Goal: Check status: Check status

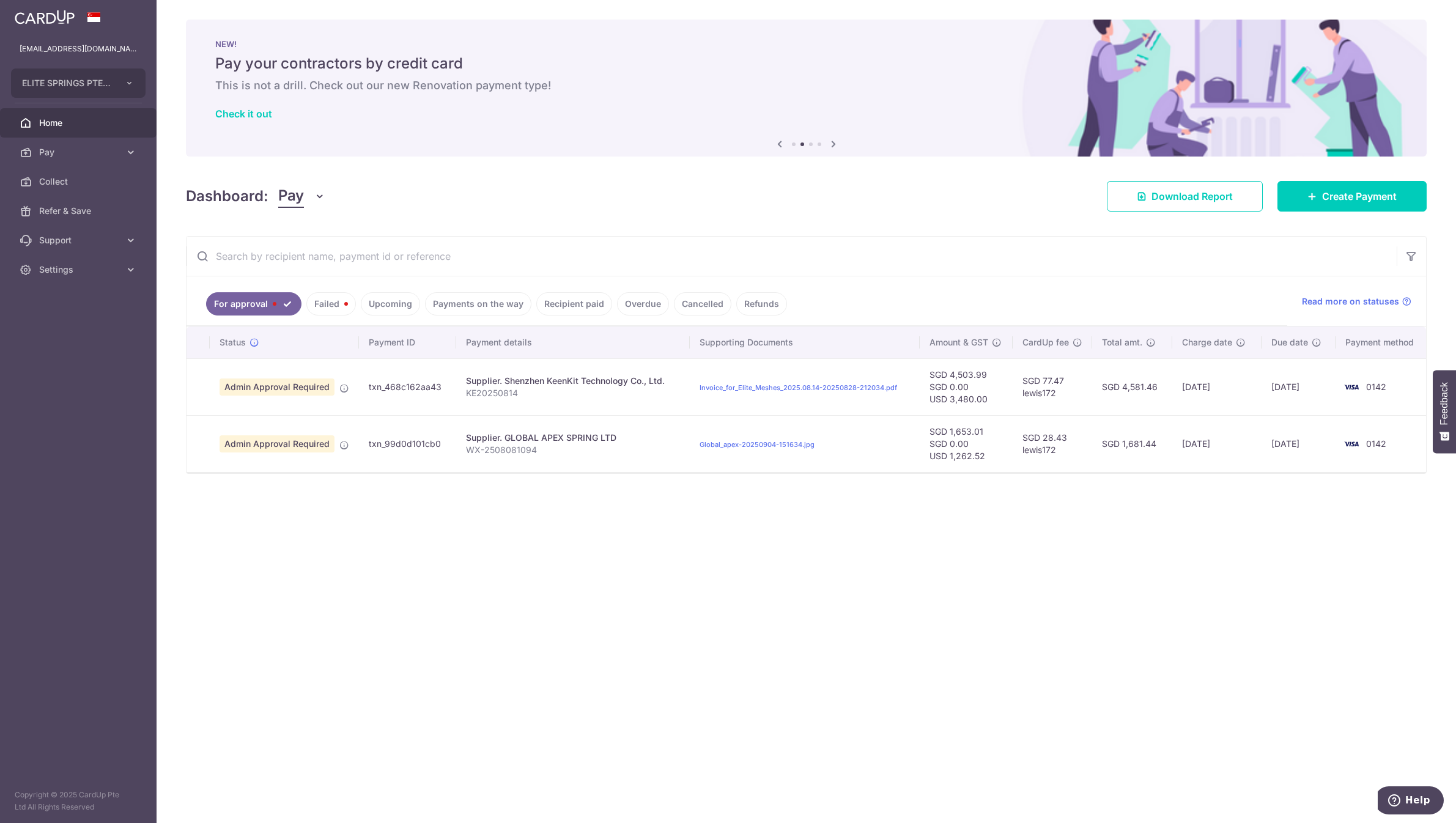
click at [645, 305] on link "Overdue" at bounding box center [643, 304] width 52 height 23
click at [689, 302] on link "Cancelled" at bounding box center [703, 304] width 58 height 23
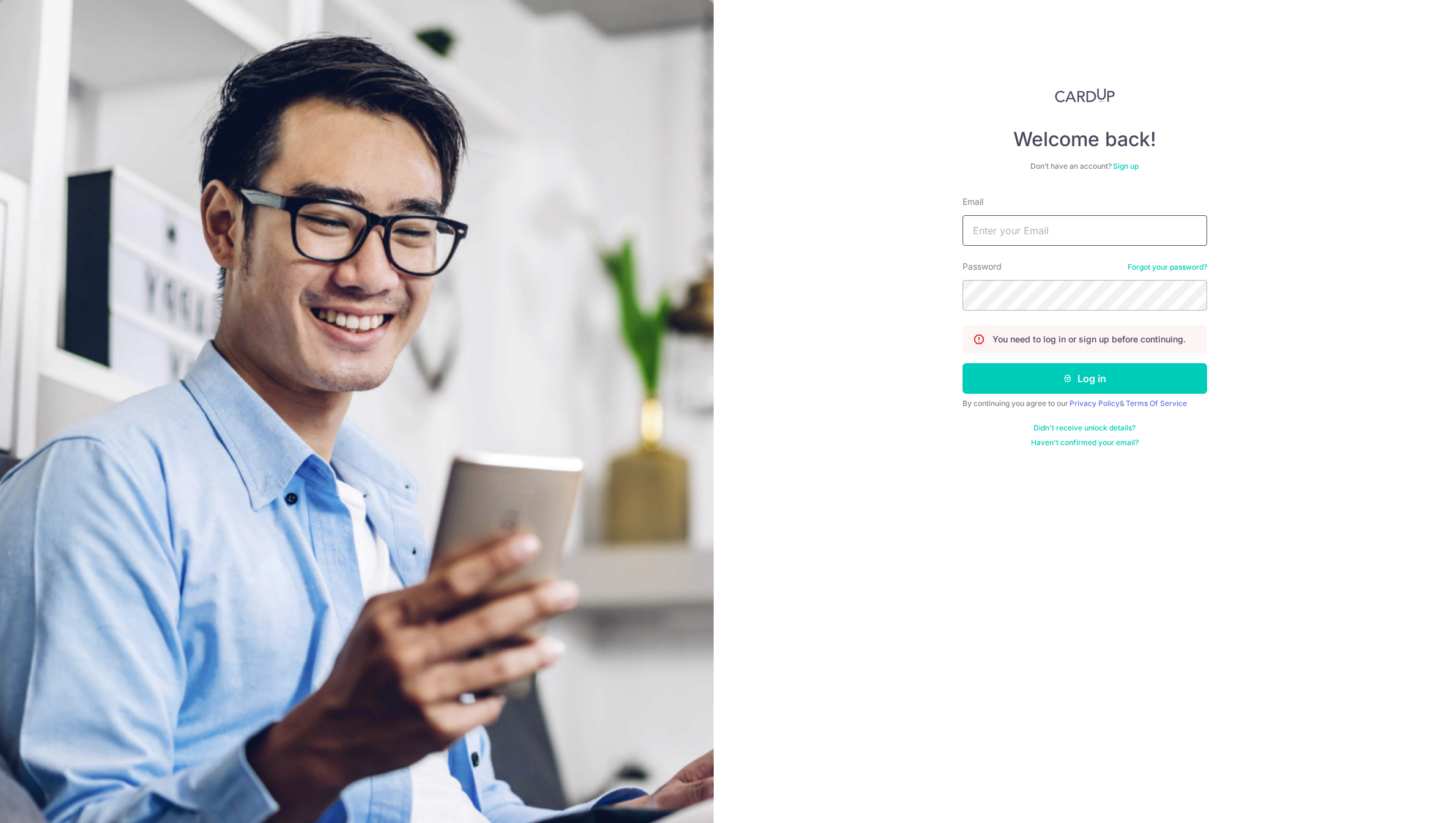
drag, startPoint x: 1028, startPoint y: 222, endPoint x: 1038, endPoint y: 237, distance: 18.0
click at [1028, 222] on input "Email" at bounding box center [1085, 230] width 245 height 30
type input "[EMAIL_ADDRESS][DOMAIN_NAME]"
click at [963, 363] on button "Log in" at bounding box center [1085, 378] width 245 height 30
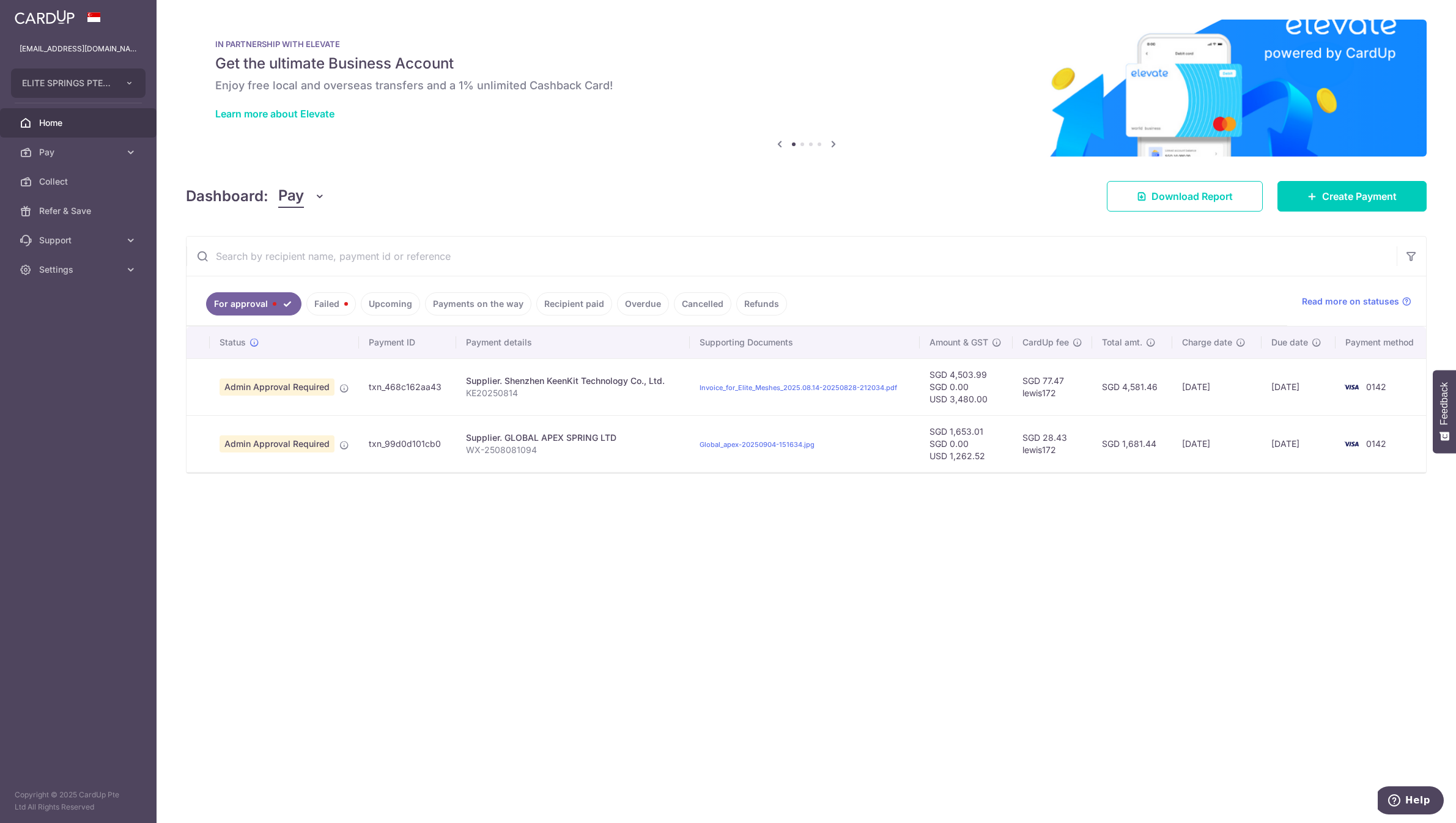
click at [583, 309] on link "Recipient paid" at bounding box center [574, 304] width 76 height 23
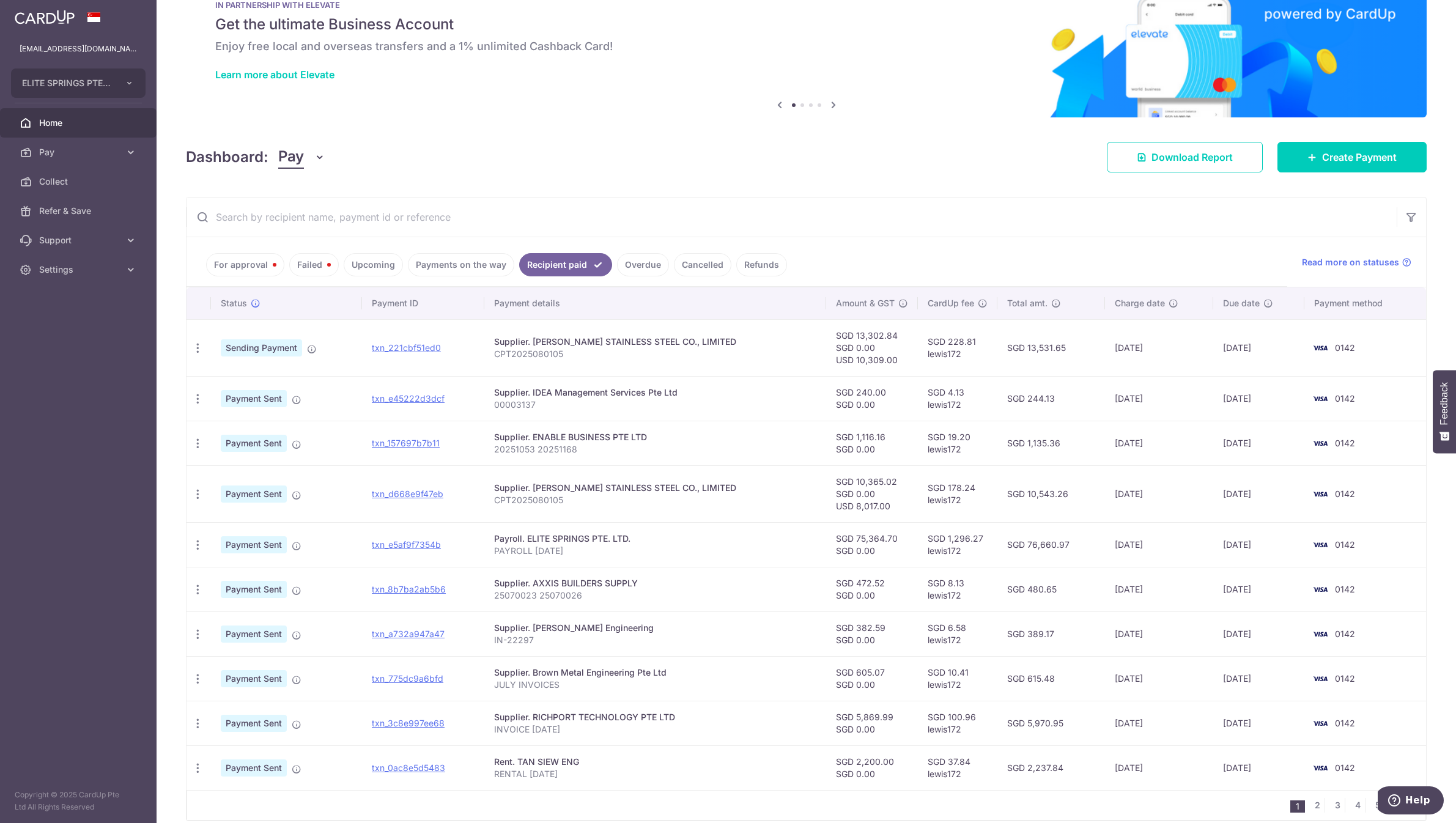
scroll to position [95, 0]
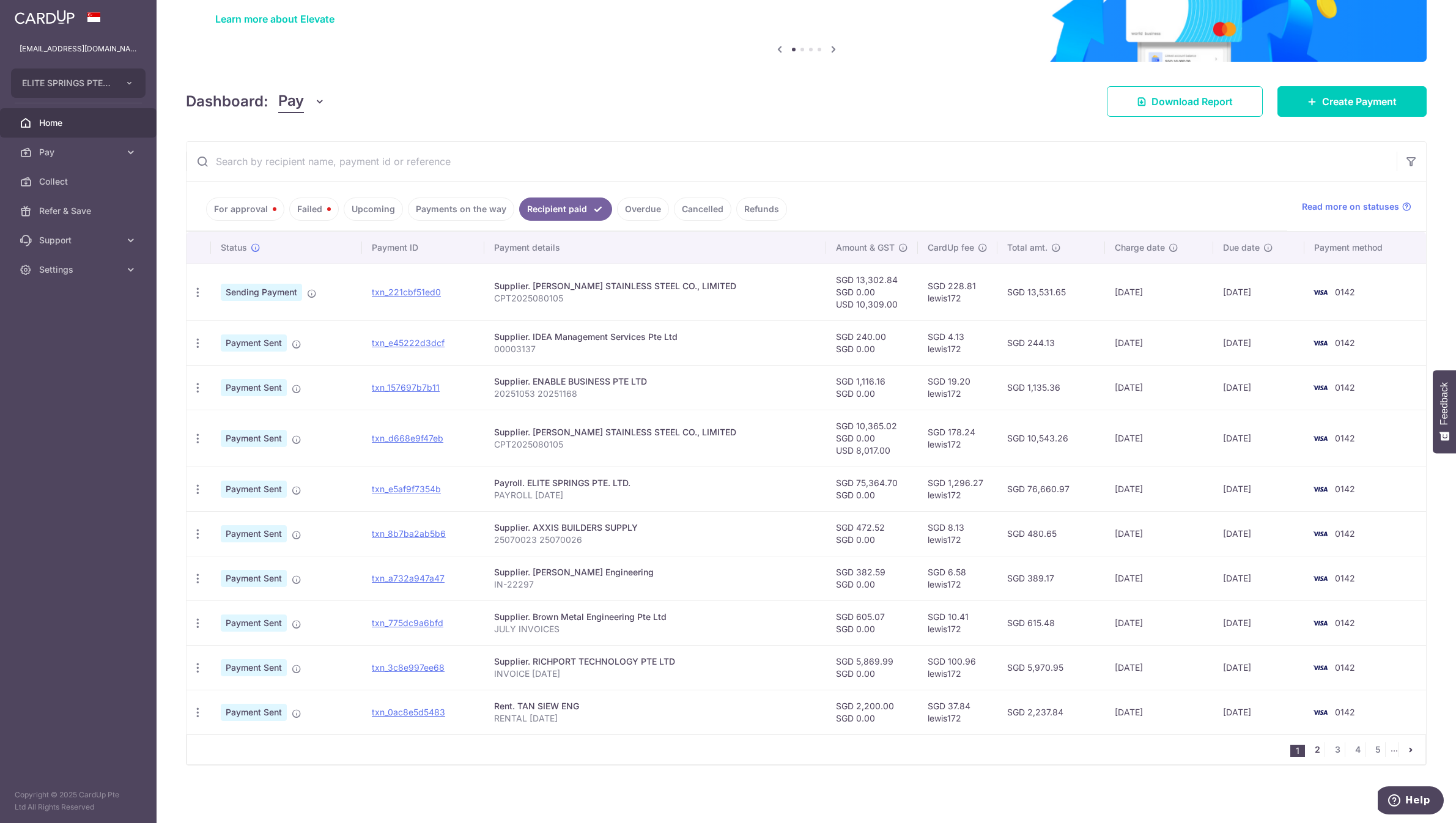
click at [1310, 755] on link "2" at bounding box center [1316, 749] width 15 height 15
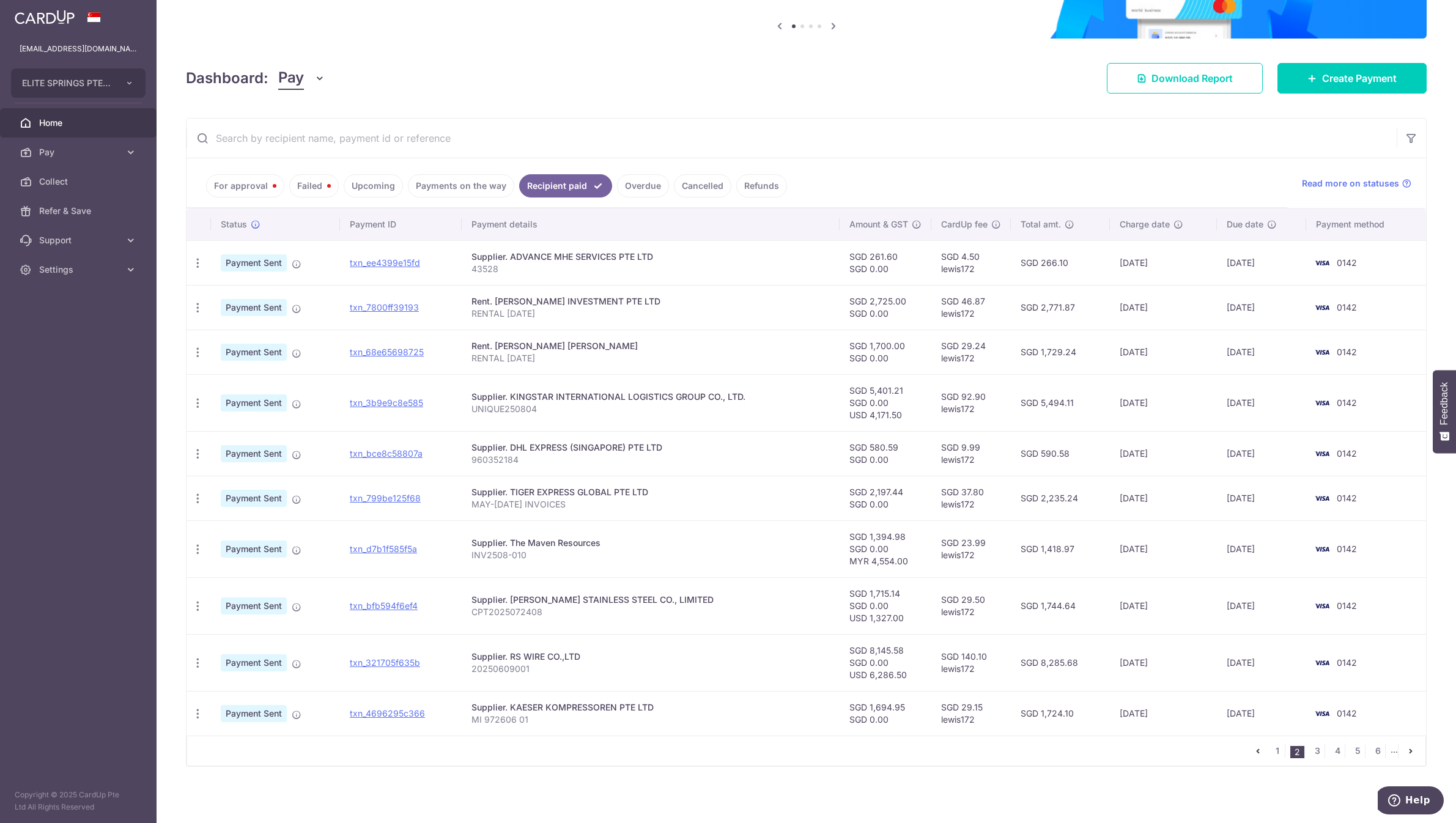
scroll to position [119, 0]
click at [1314, 751] on link "3" at bounding box center [1316, 749] width 15 height 15
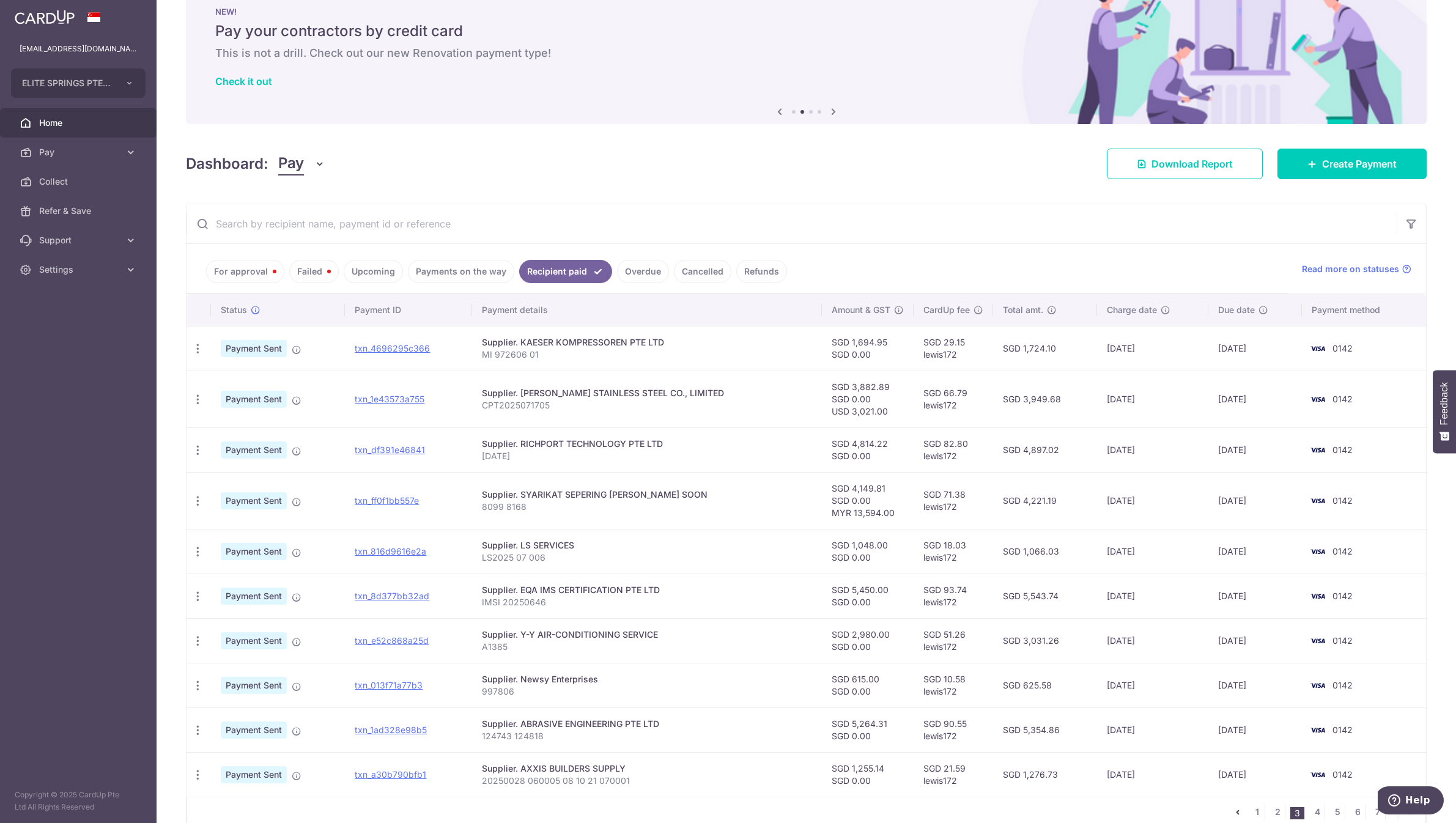
scroll to position [95, 0]
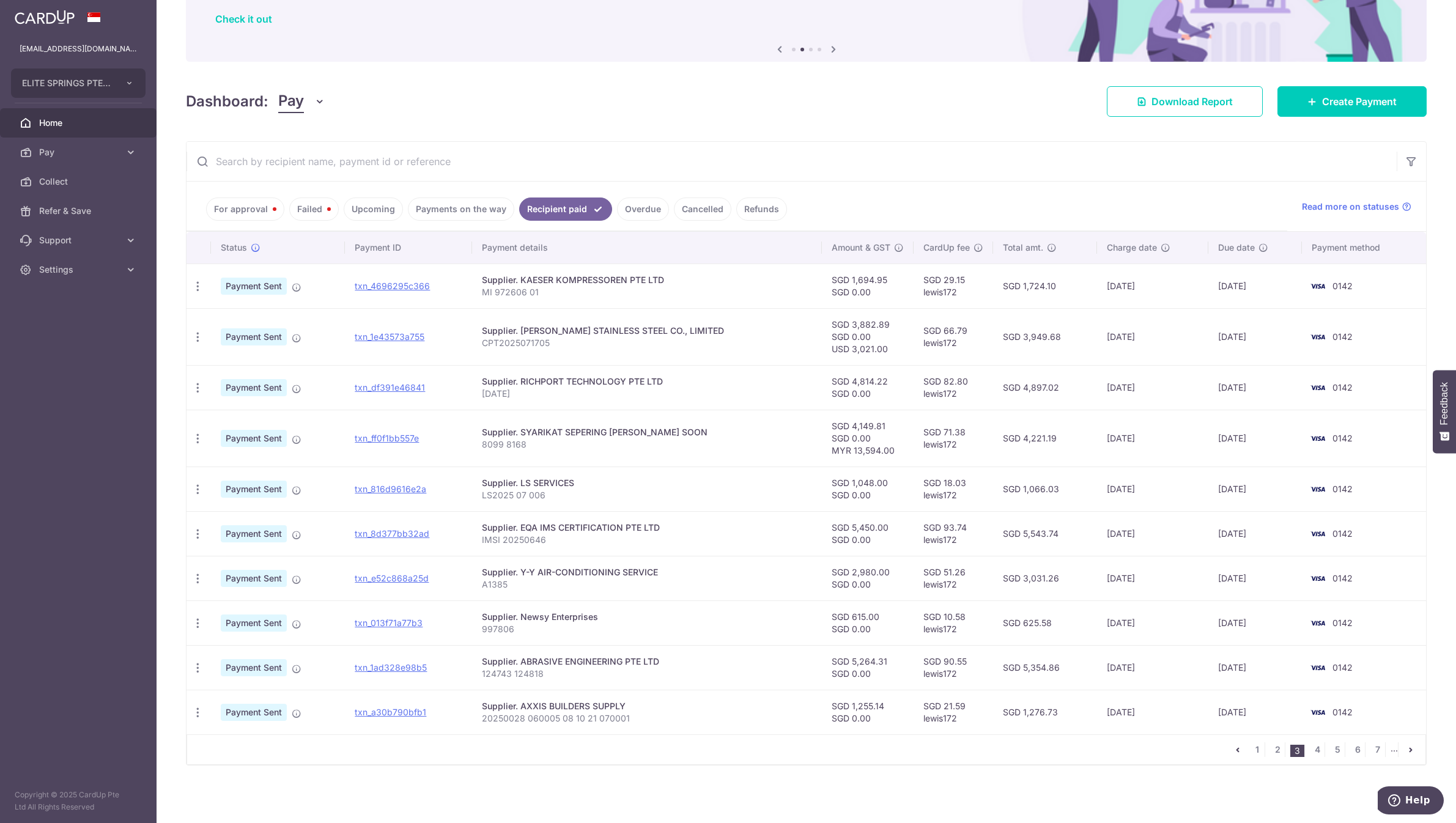
click at [639, 217] on link "Overdue" at bounding box center [643, 209] width 52 height 23
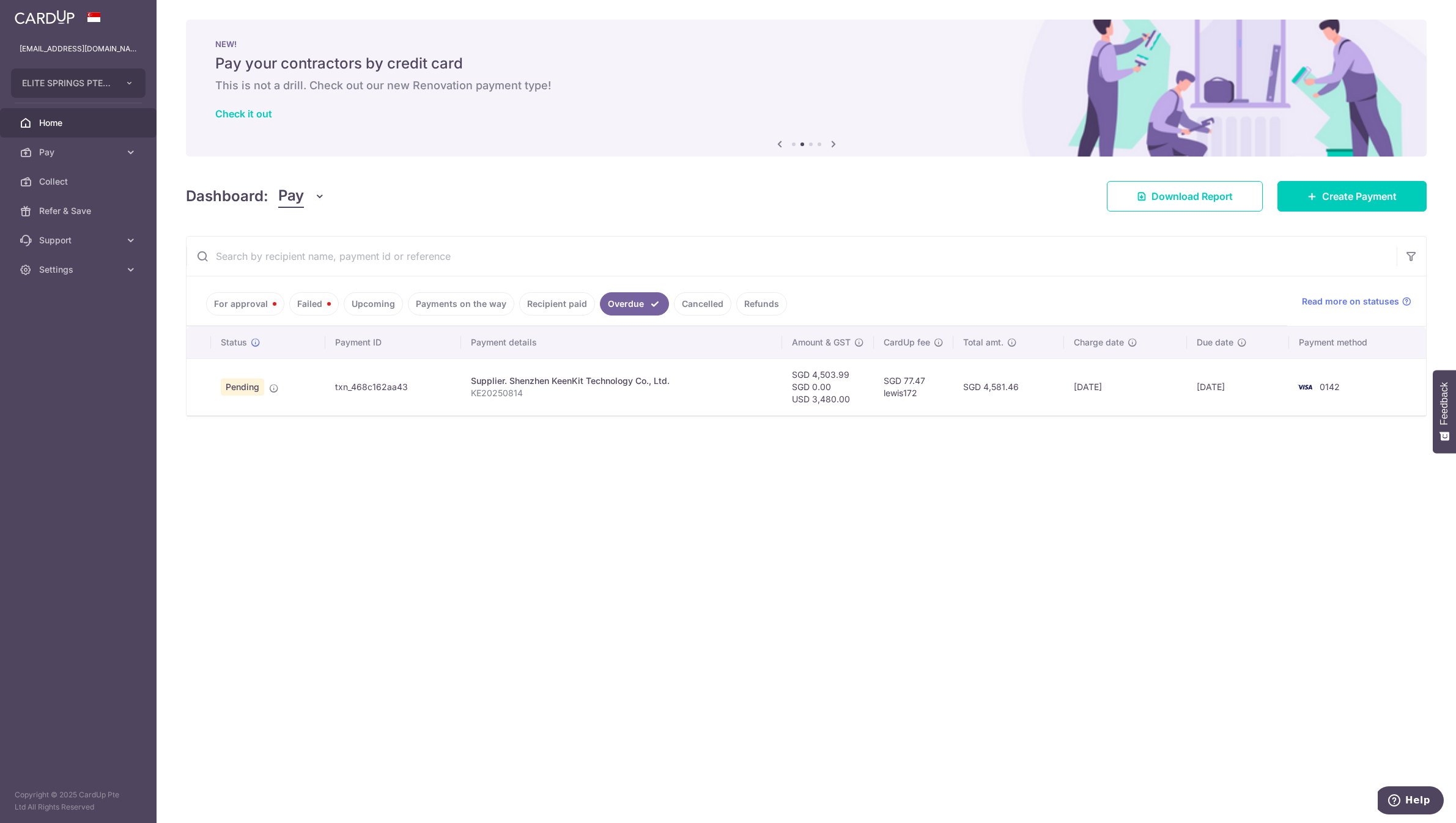
click at [419, 302] on link "Payments on the way" at bounding box center [461, 304] width 107 height 23
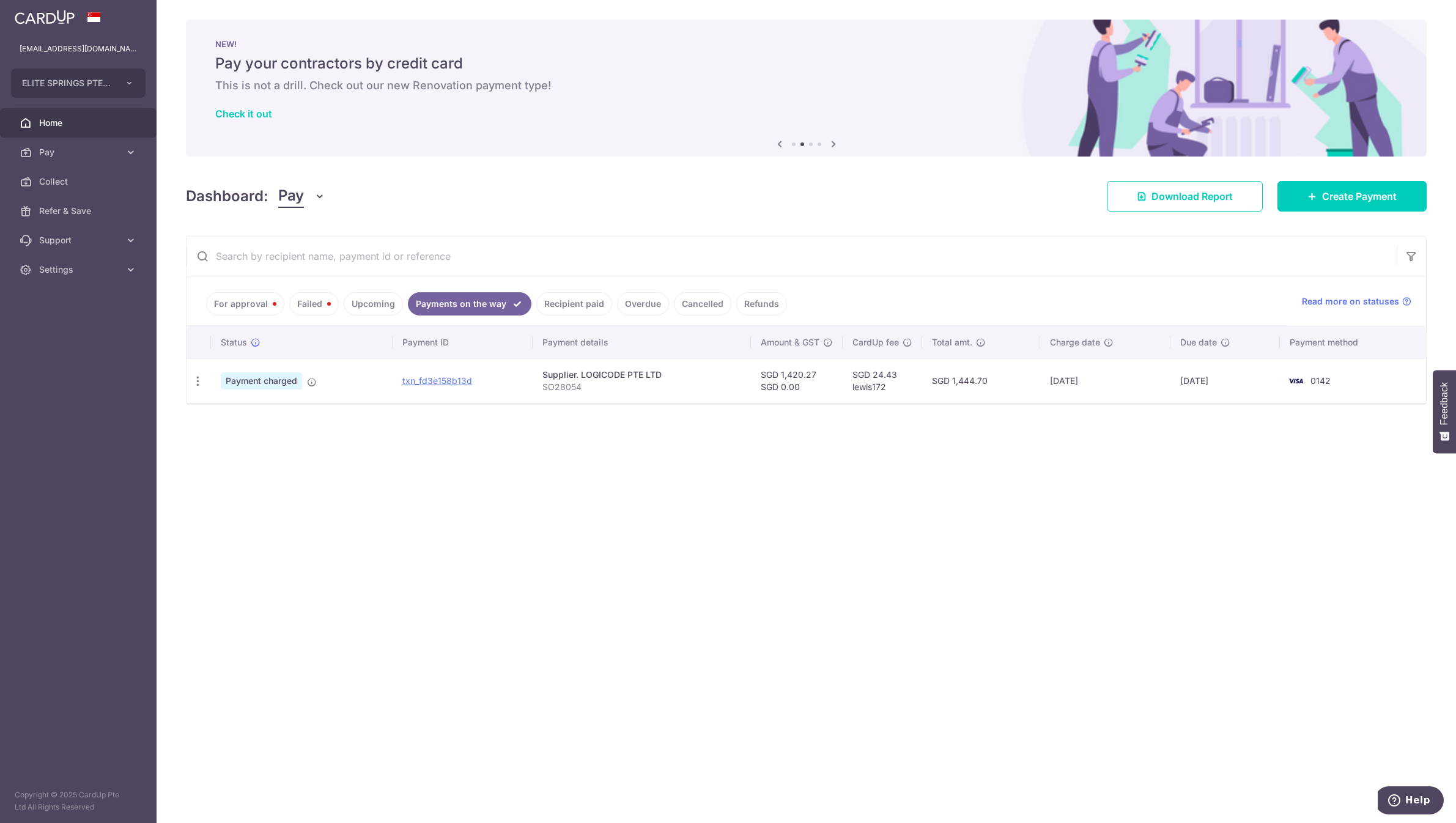
click at [384, 305] on link "Upcoming" at bounding box center [373, 304] width 59 height 23
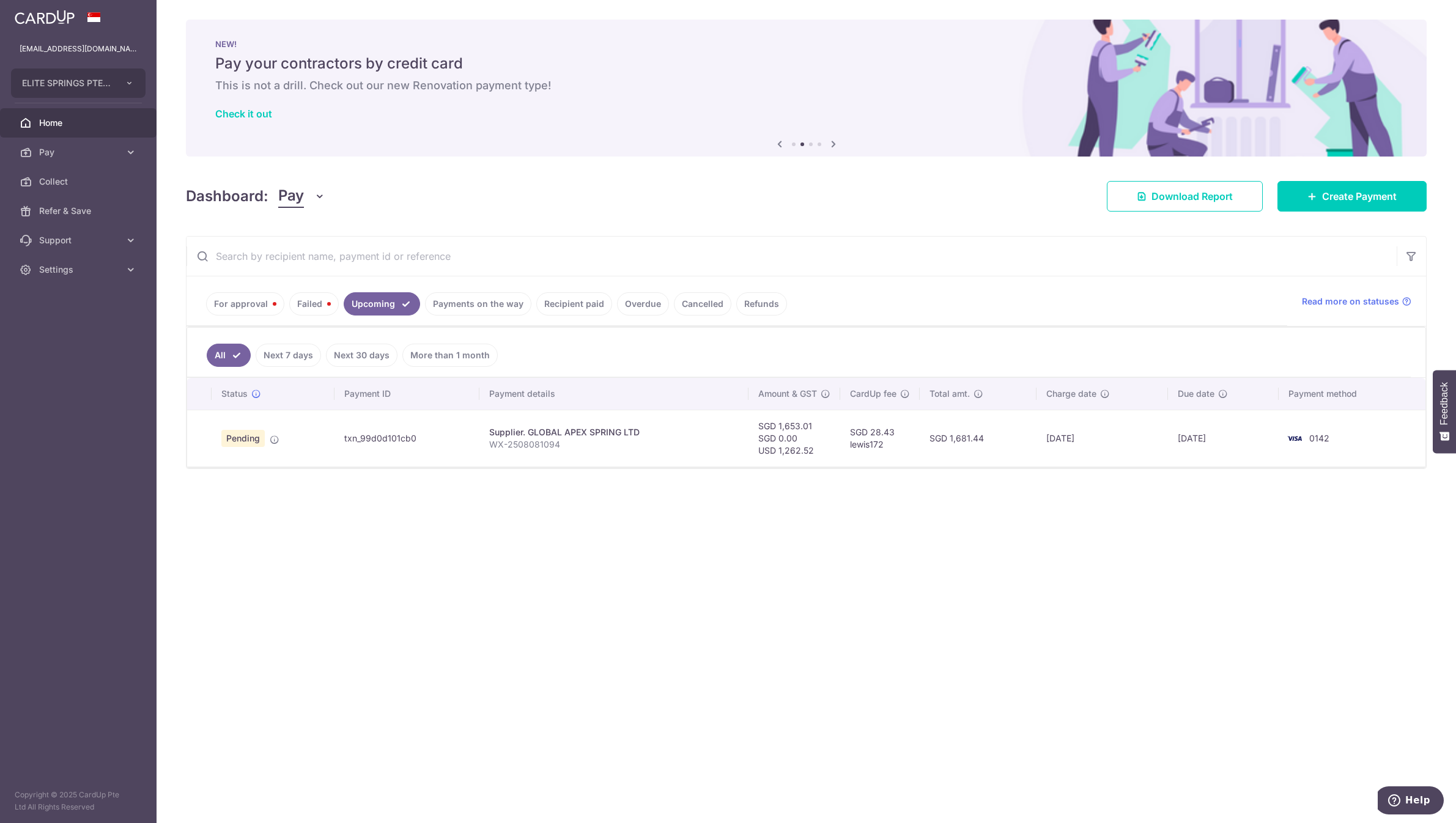
click at [645, 307] on link "Overdue" at bounding box center [643, 304] width 52 height 23
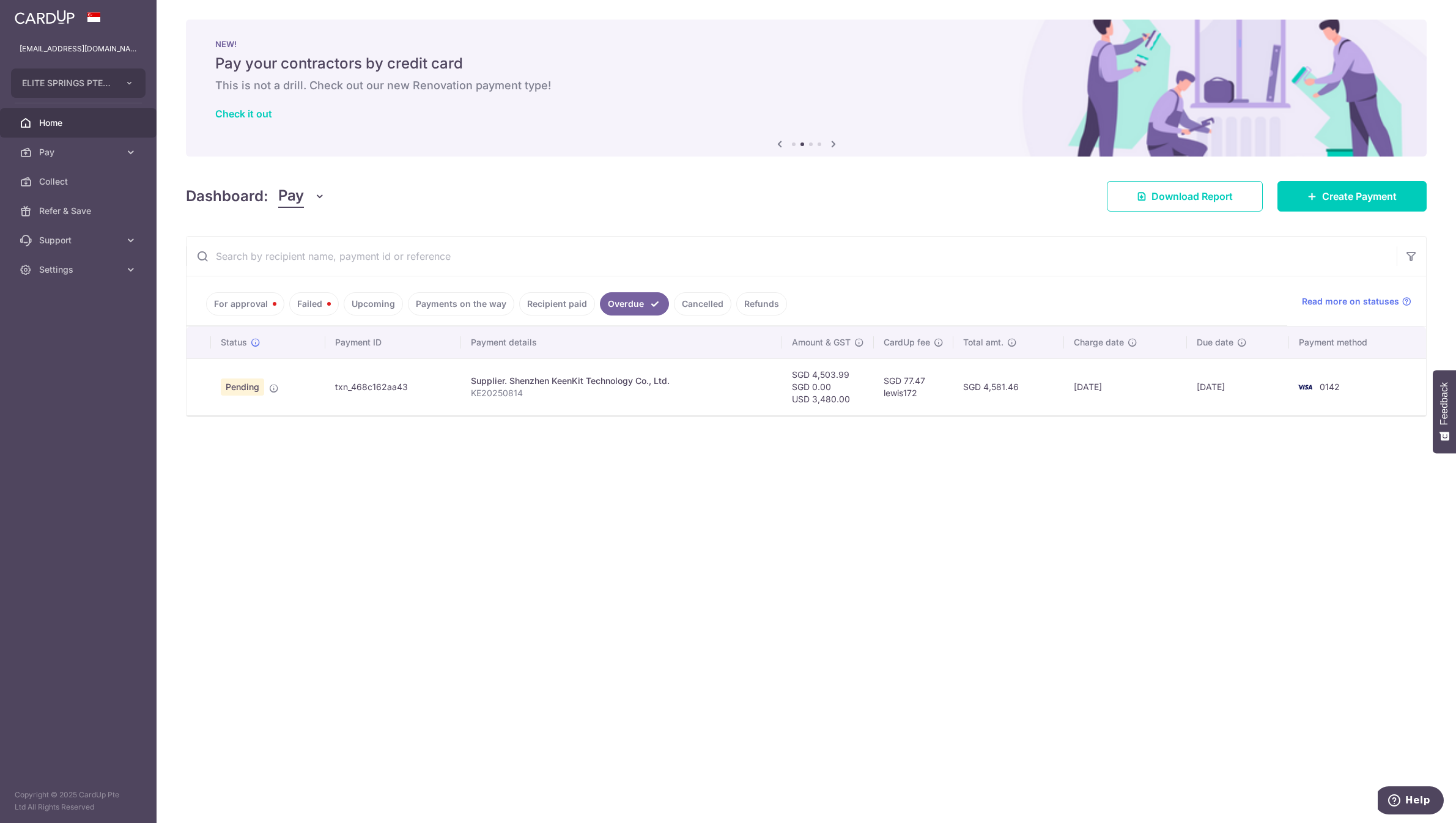
click at [758, 306] on link "Refunds" at bounding box center [762, 304] width 51 height 23
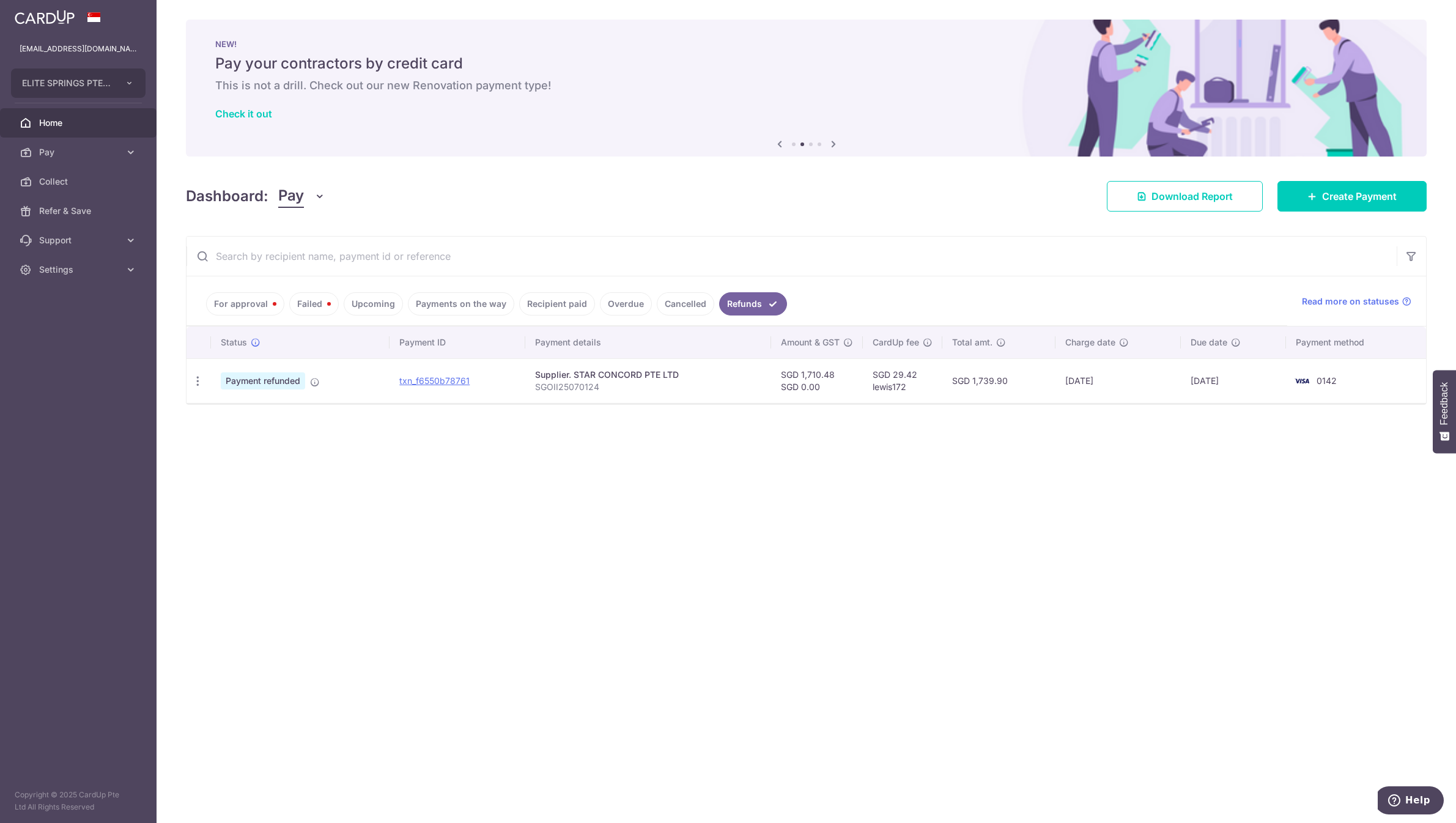
click at [686, 309] on link "Cancelled" at bounding box center [686, 304] width 58 height 23
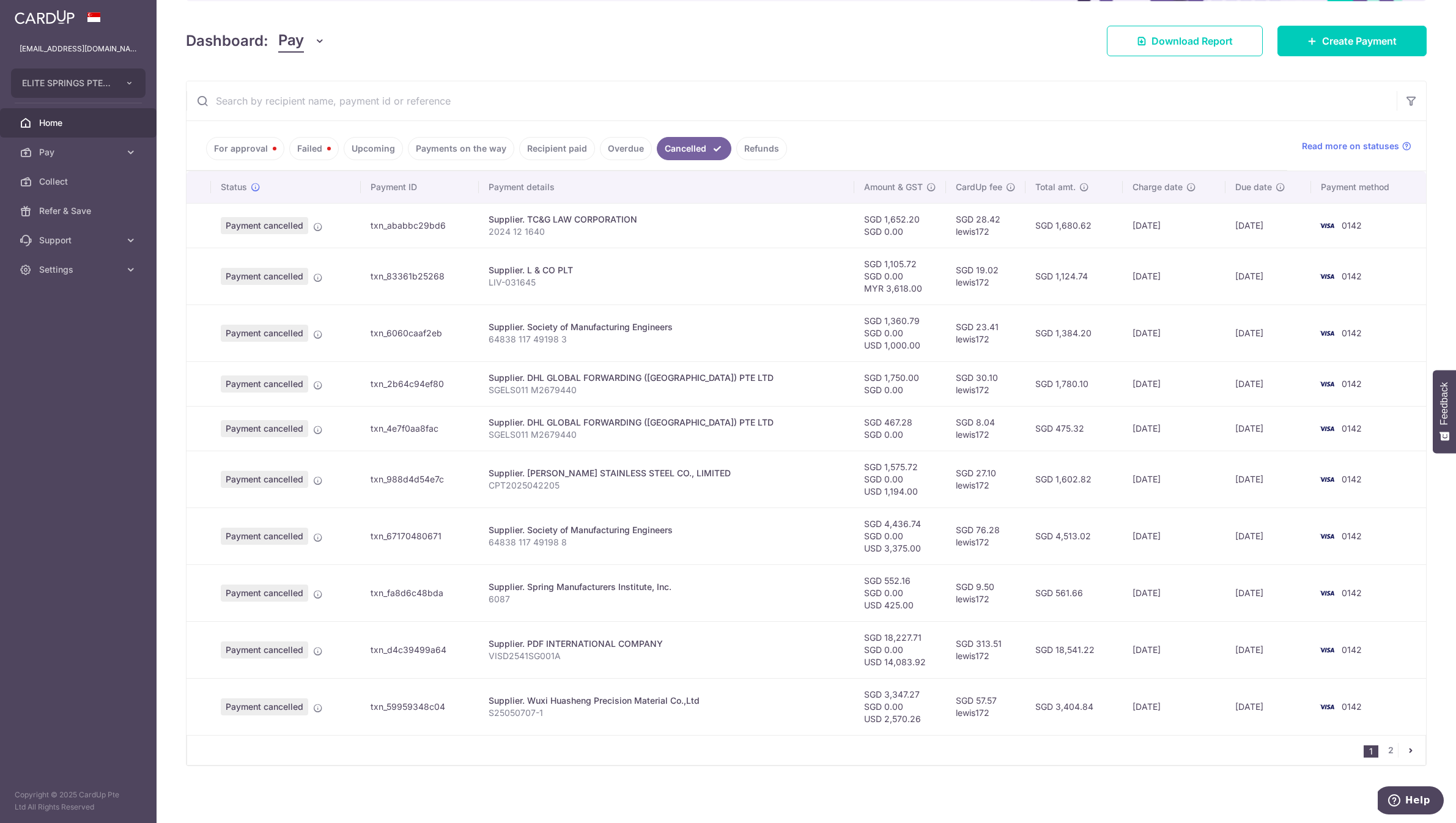
scroll to position [156, 0]
click at [262, 156] on link "For approval" at bounding box center [245, 148] width 78 height 23
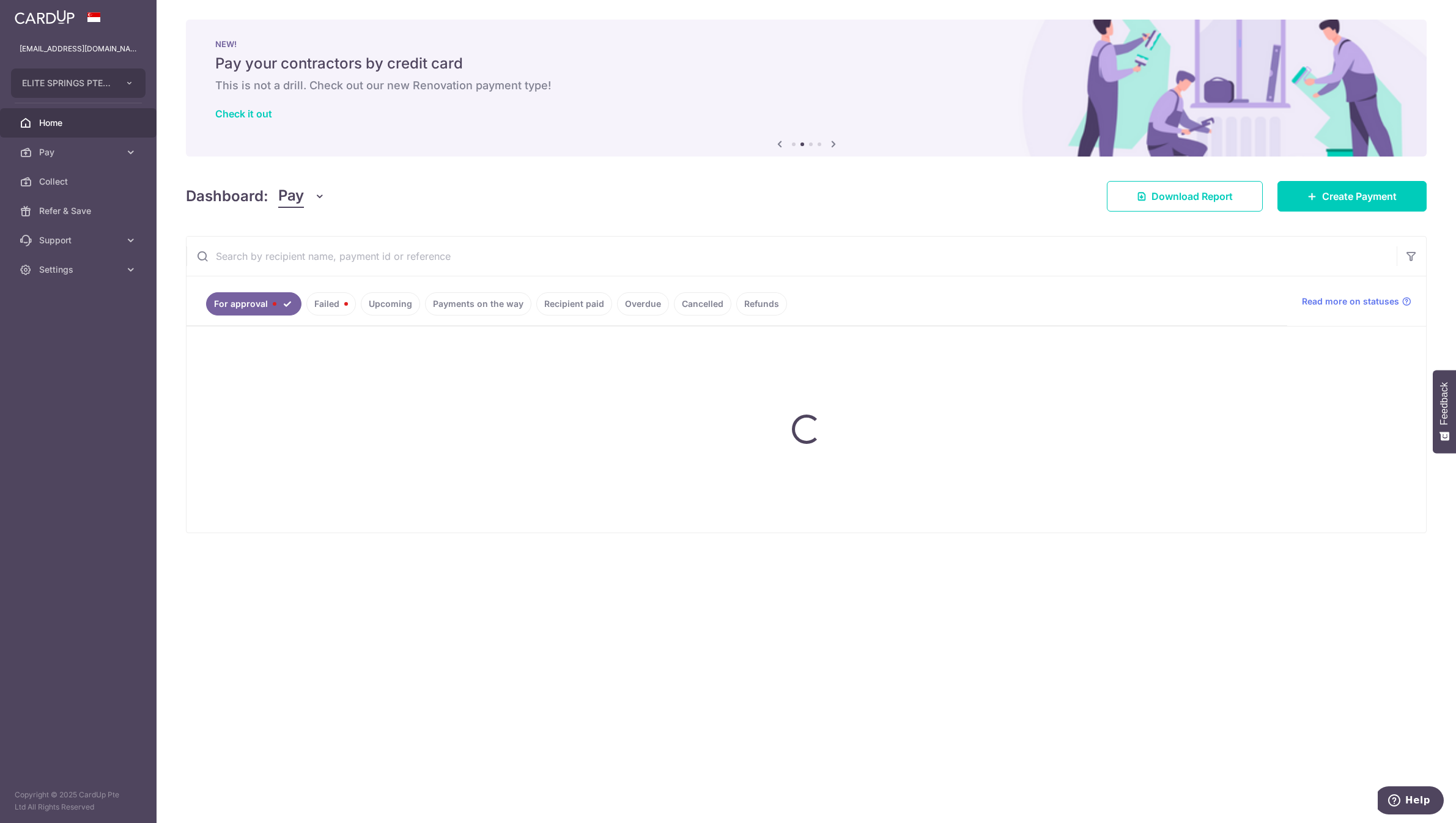
scroll to position [0, 0]
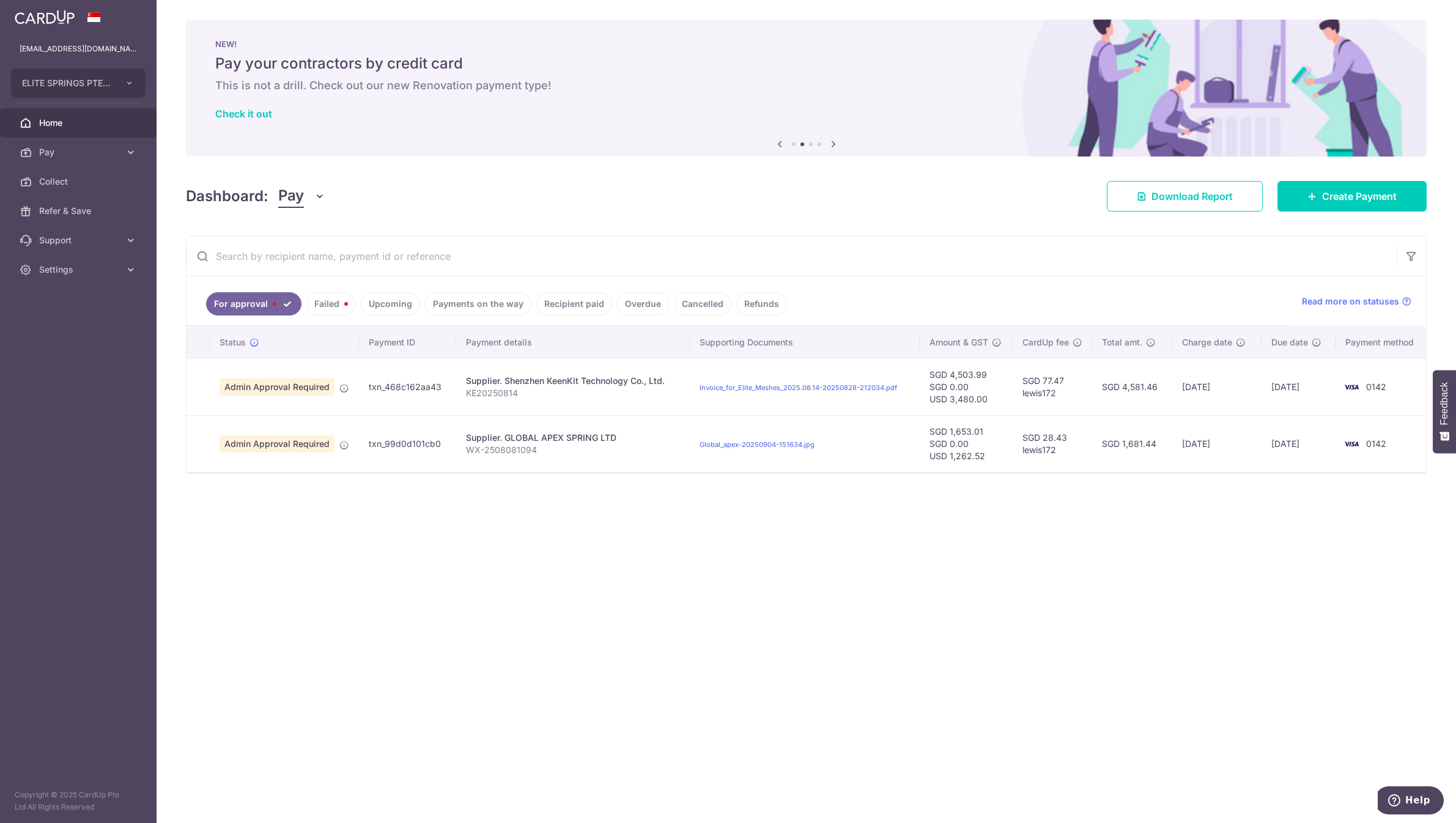
click at [422, 247] on input "text" at bounding box center [791, 256] width 1210 height 39
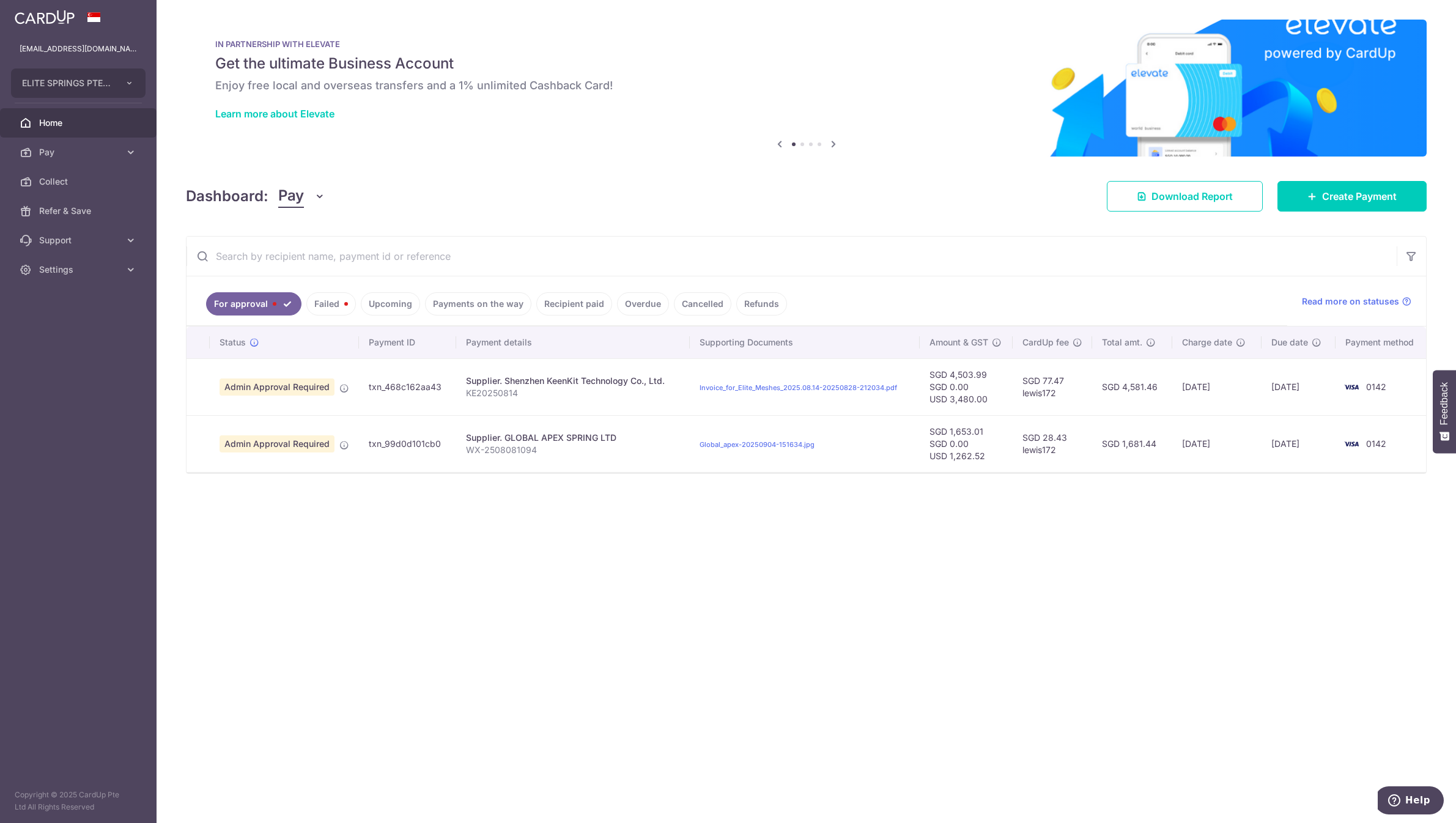
paste input "txn_f514c99e6b9"
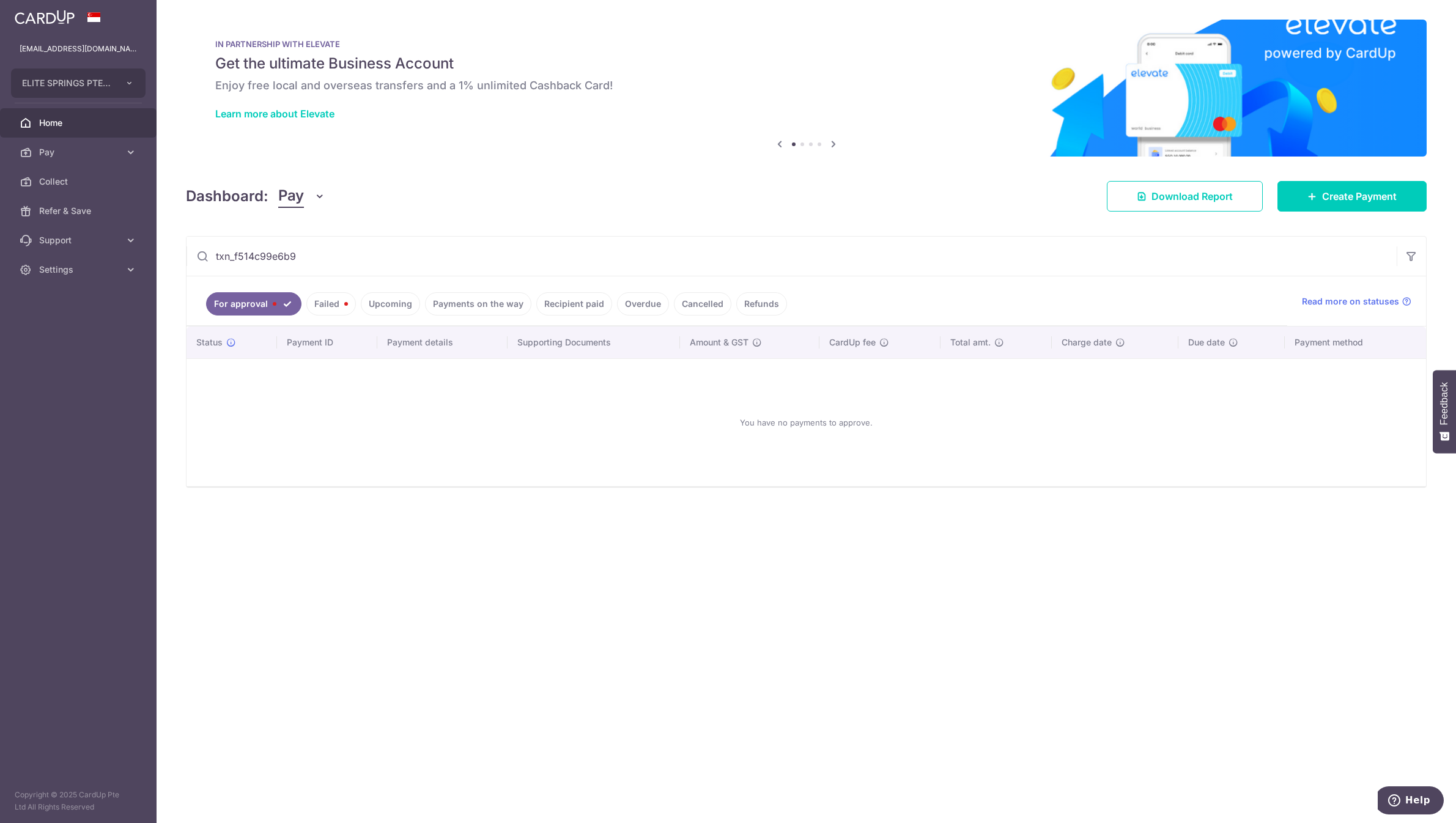
type input "txn_f514c99e6b9"
click at [687, 304] on link "Cancelled" at bounding box center [703, 304] width 58 height 23
